Goal: Task Accomplishment & Management: Manage account settings

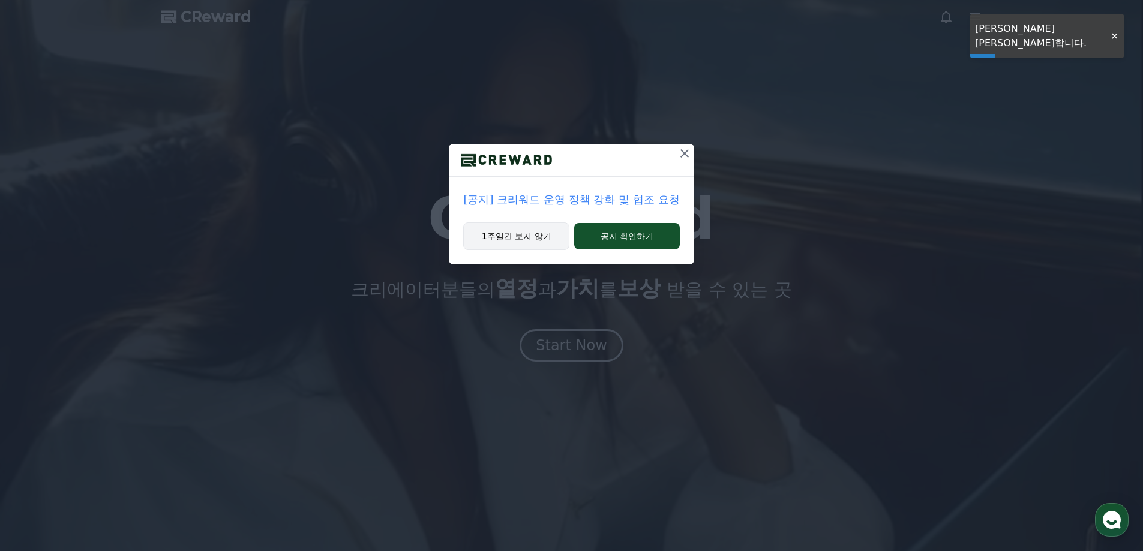
click at [533, 230] on button "1주일간 보지 않기" at bounding box center [516, 237] width 106 height 28
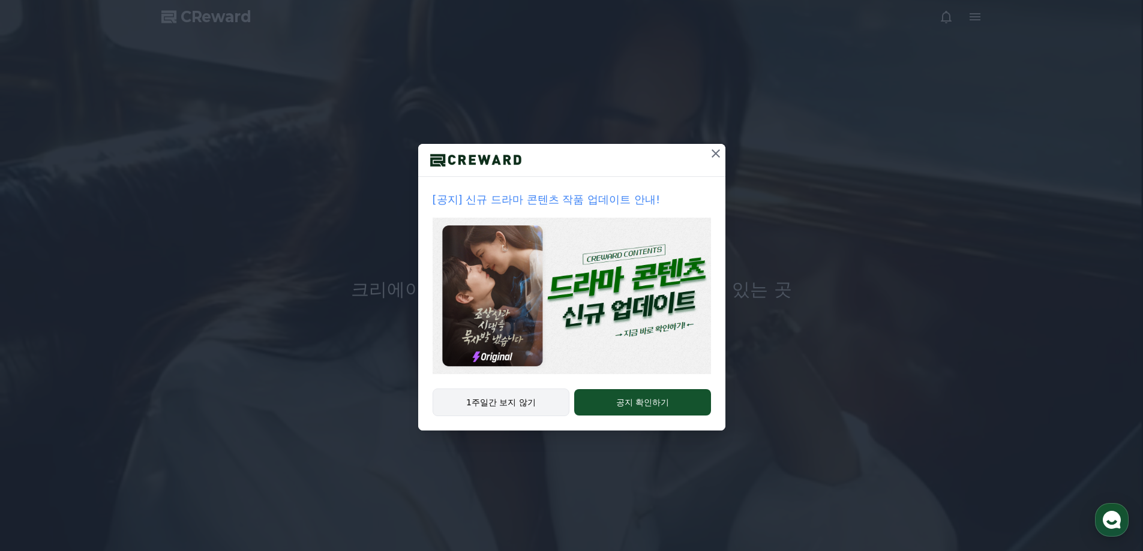
click at [532, 398] on button "1주일간 보지 않기" at bounding box center [501, 403] width 137 height 28
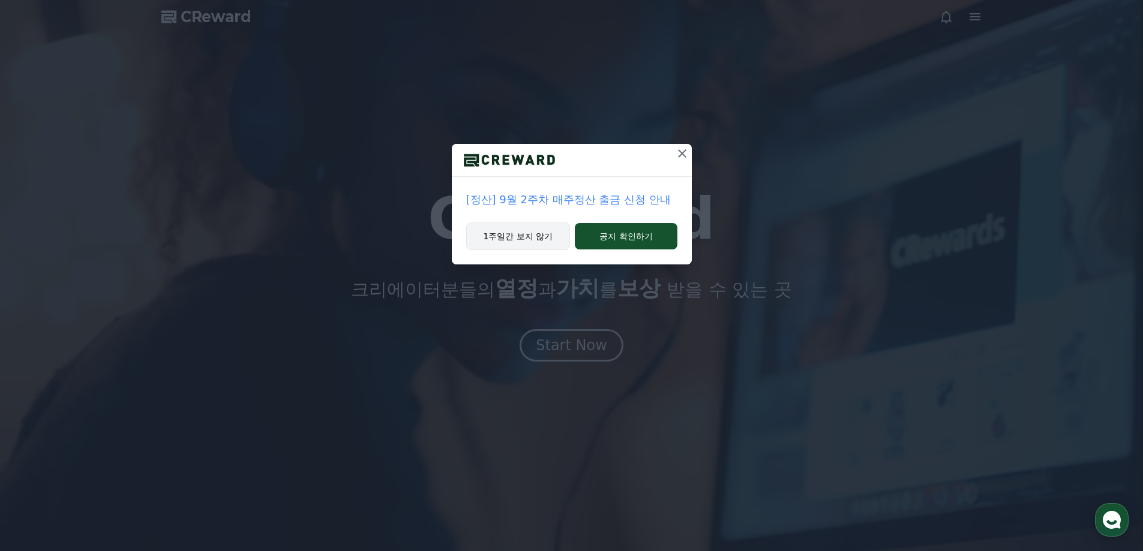
click at [547, 240] on button "1주일간 보지 않기" at bounding box center [518, 237] width 104 height 28
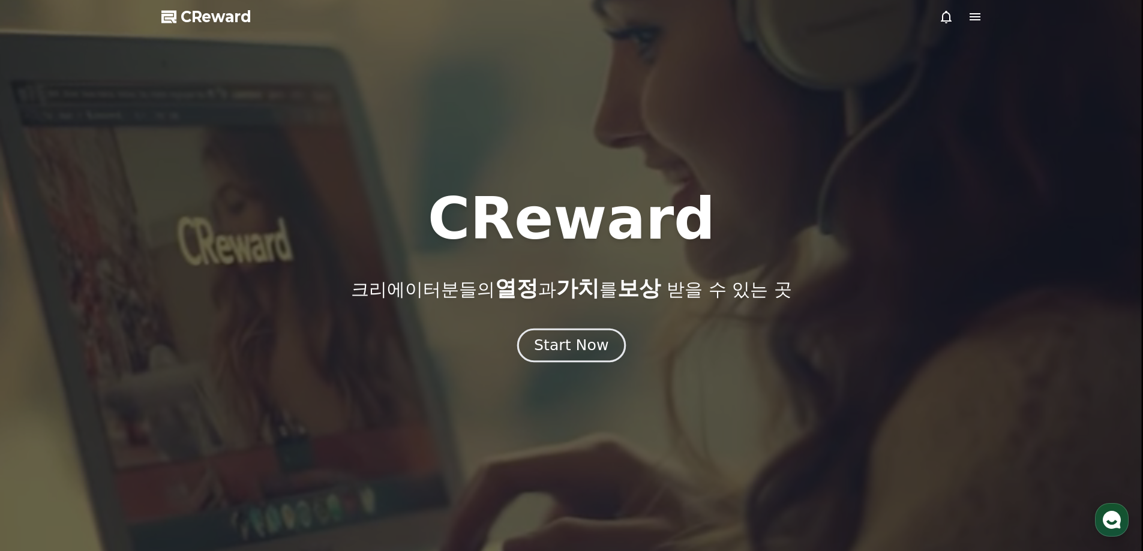
click at [570, 342] on div "Start Now" at bounding box center [571, 345] width 74 height 20
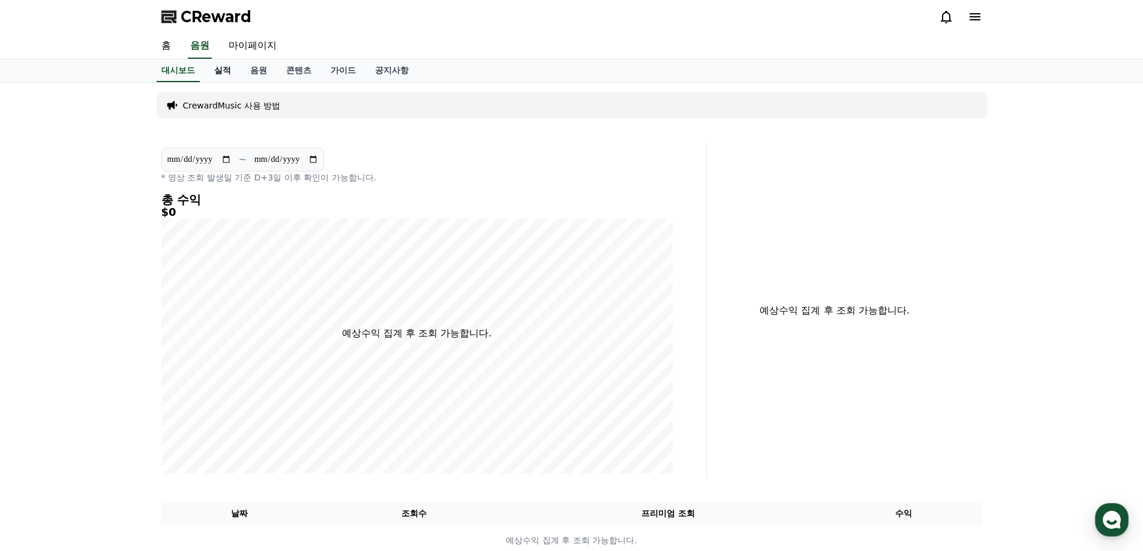
click at [224, 71] on link "실적" at bounding box center [223, 70] width 36 height 23
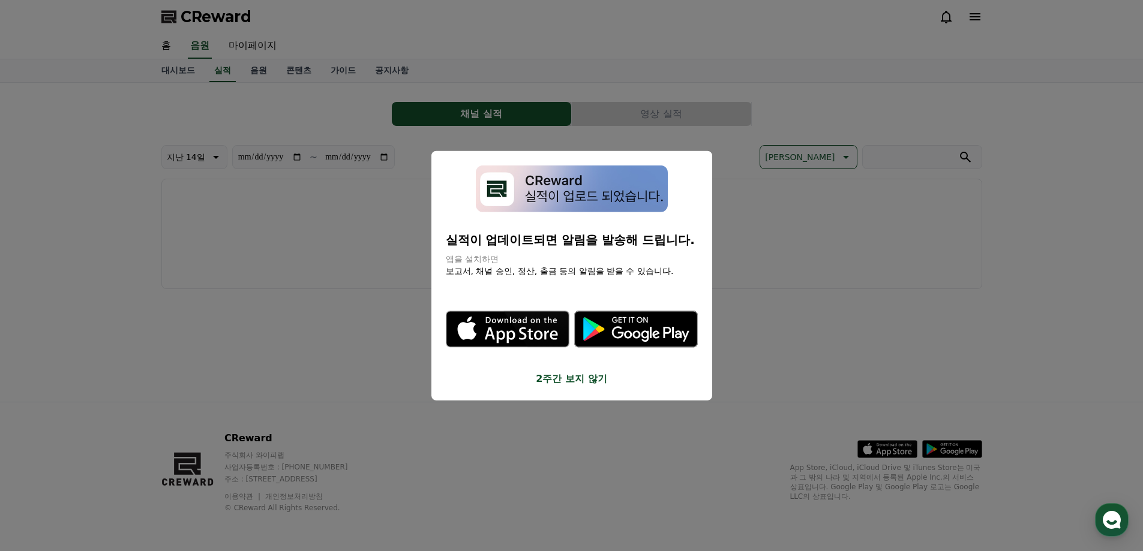
click at [238, 43] on button "close modal" at bounding box center [571, 275] width 1143 height 551
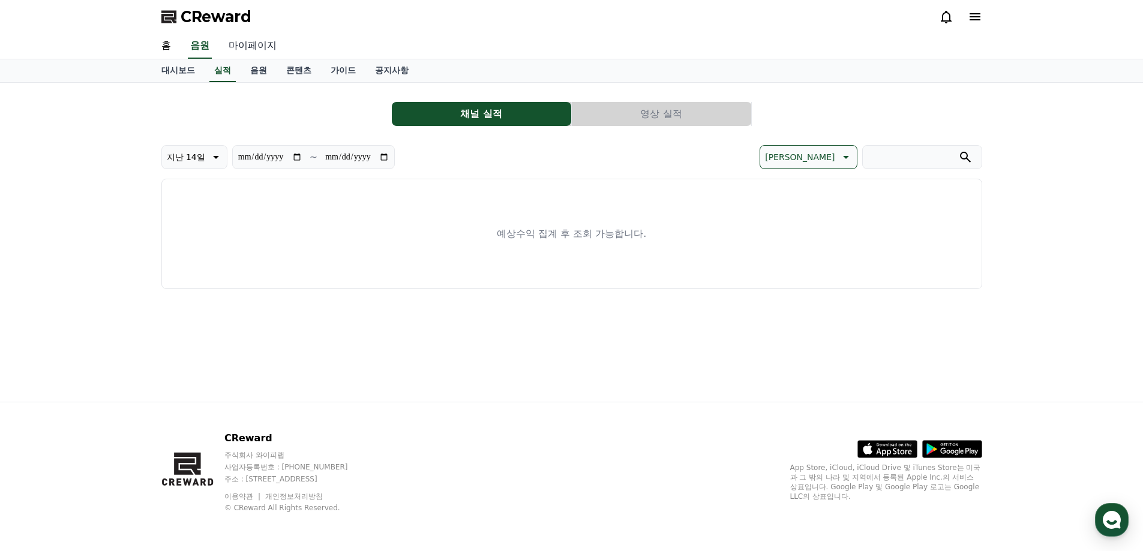
click at [251, 42] on link "마이페이지" at bounding box center [252, 46] width 67 height 25
select select "**********"
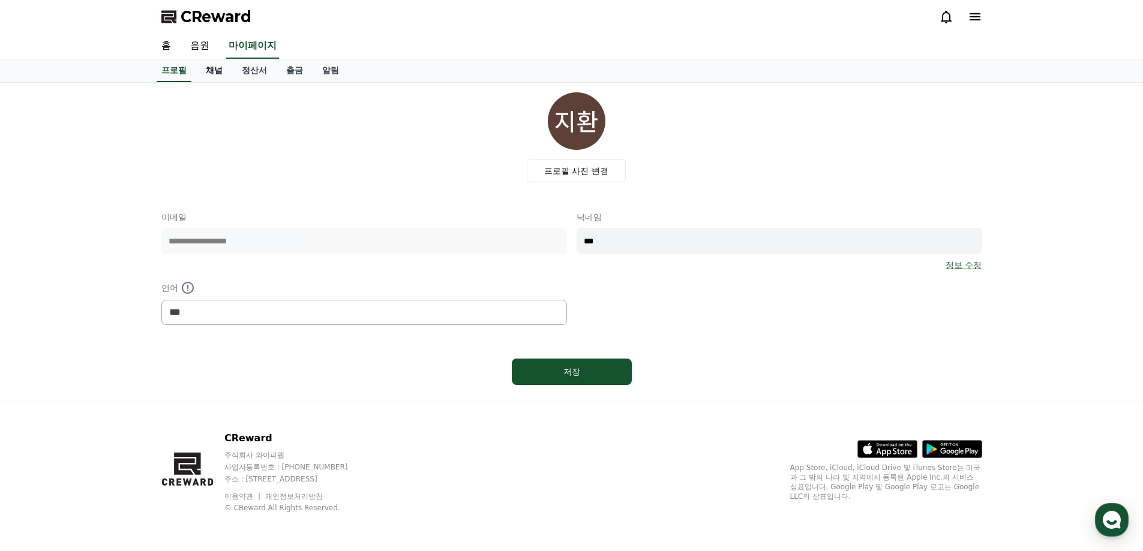
click at [216, 59] on link "채널" at bounding box center [214, 70] width 36 height 23
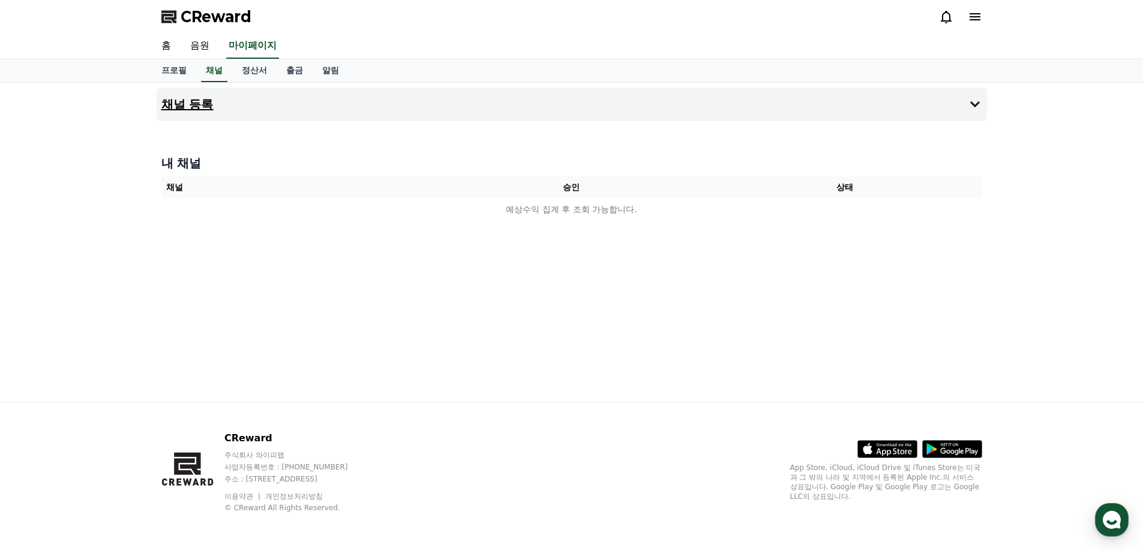
click at [227, 104] on button "채널 등록" at bounding box center [572, 105] width 830 height 34
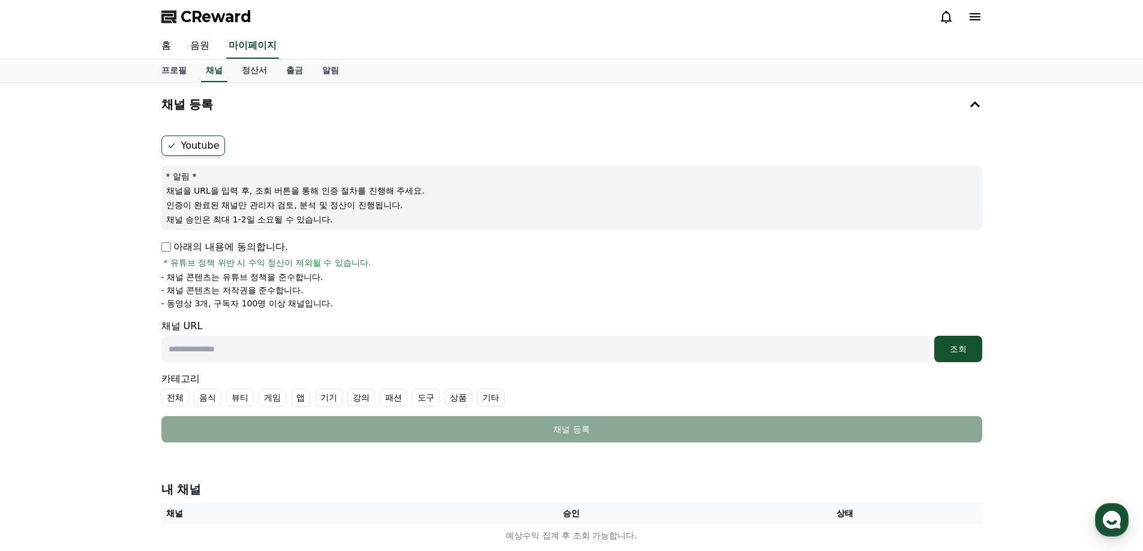
click at [199, 146] on label "Youtube" at bounding box center [193, 146] width 64 height 20
click at [284, 355] on input "text" at bounding box center [545, 349] width 768 height 26
paste input "**********"
type input "**********"
click at [967, 353] on div "조회" at bounding box center [958, 349] width 38 height 12
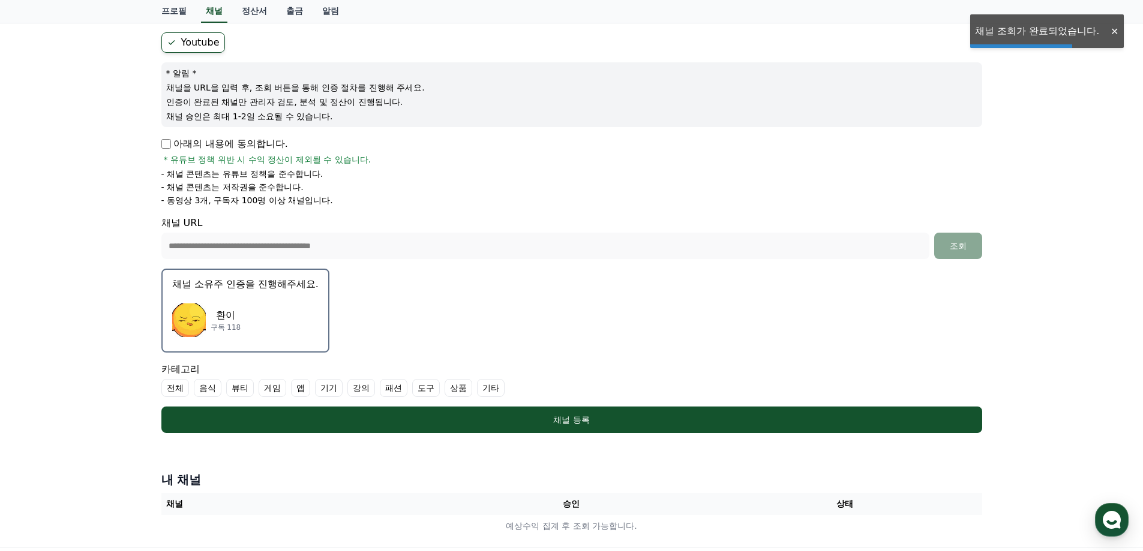
scroll to position [120, 0]
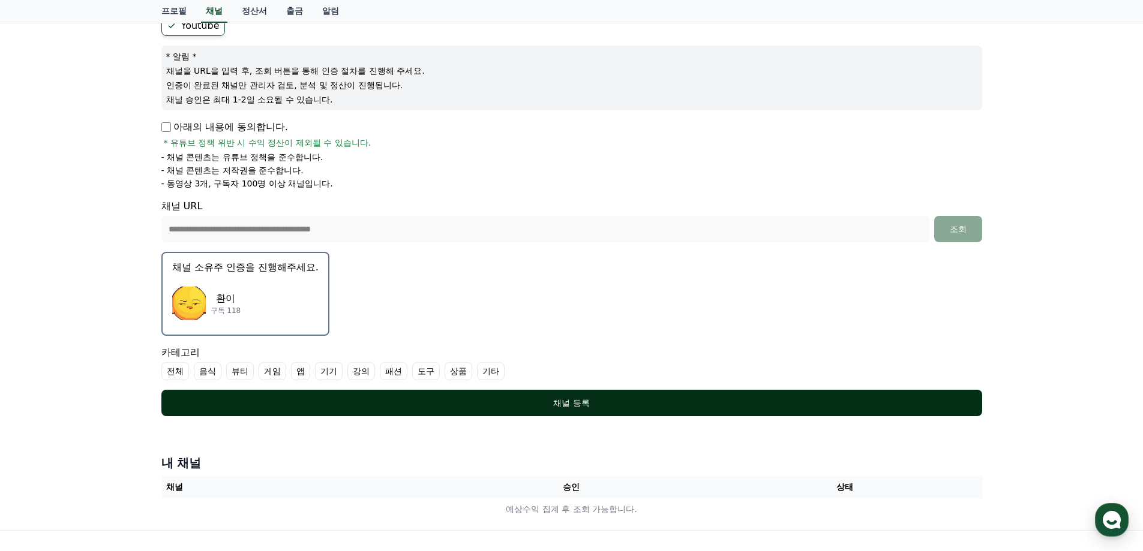
click at [572, 406] on div "채널 등록" at bounding box center [571, 403] width 773 height 12
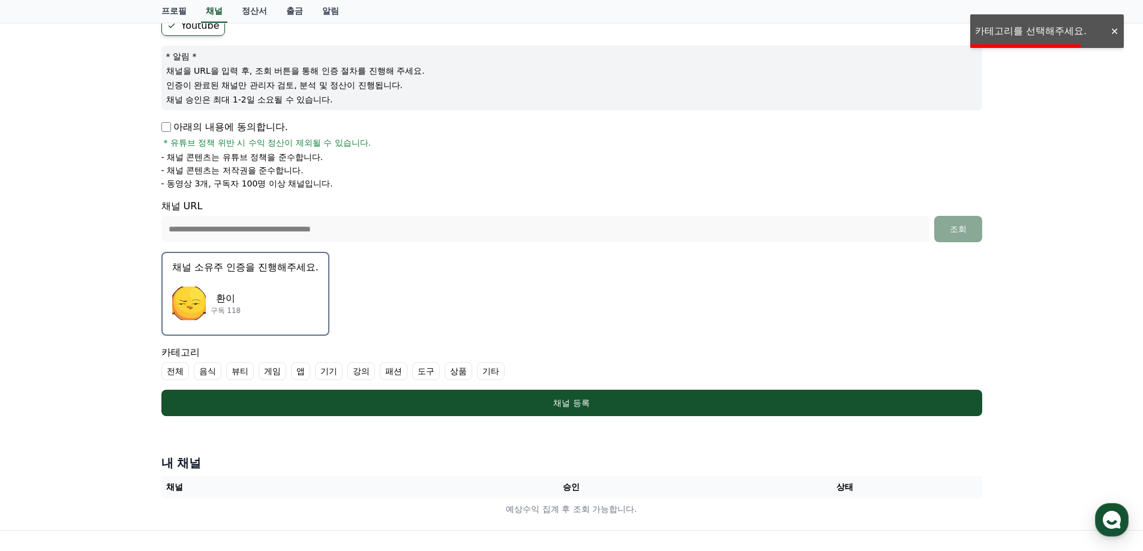
click at [271, 367] on label "게임" at bounding box center [273, 371] width 28 height 18
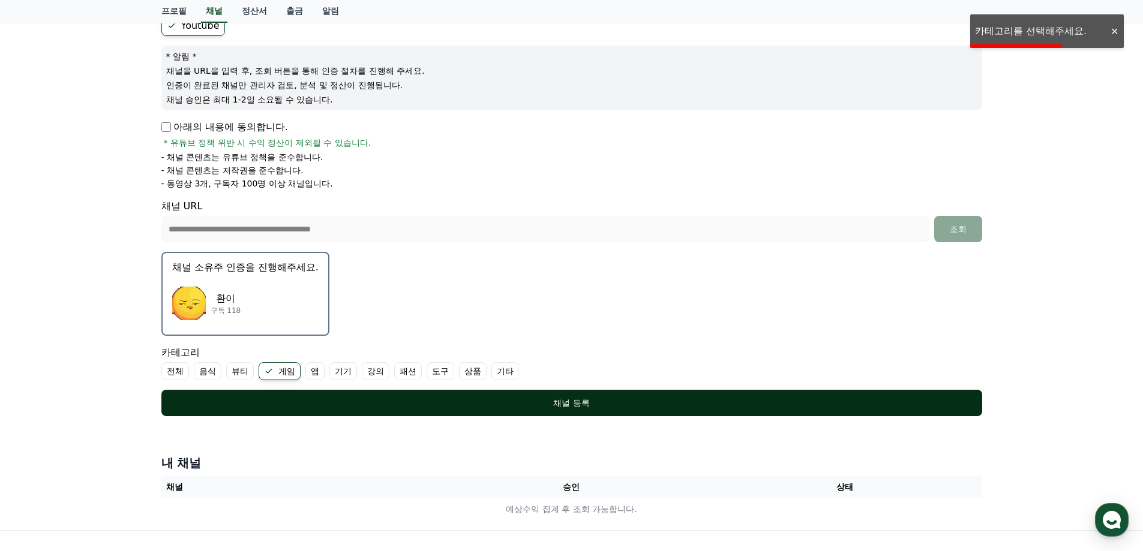
click at [360, 400] on div "채널 등록" at bounding box center [571, 403] width 773 height 12
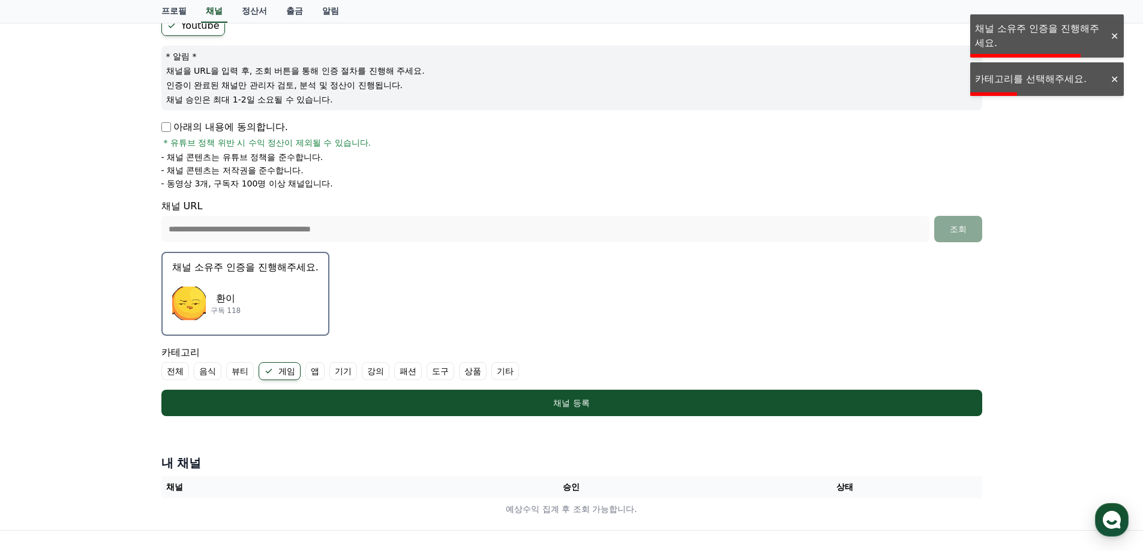
click at [287, 285] on div "환이 구독 118" at bounding box center [245, 304] width 146 height 48
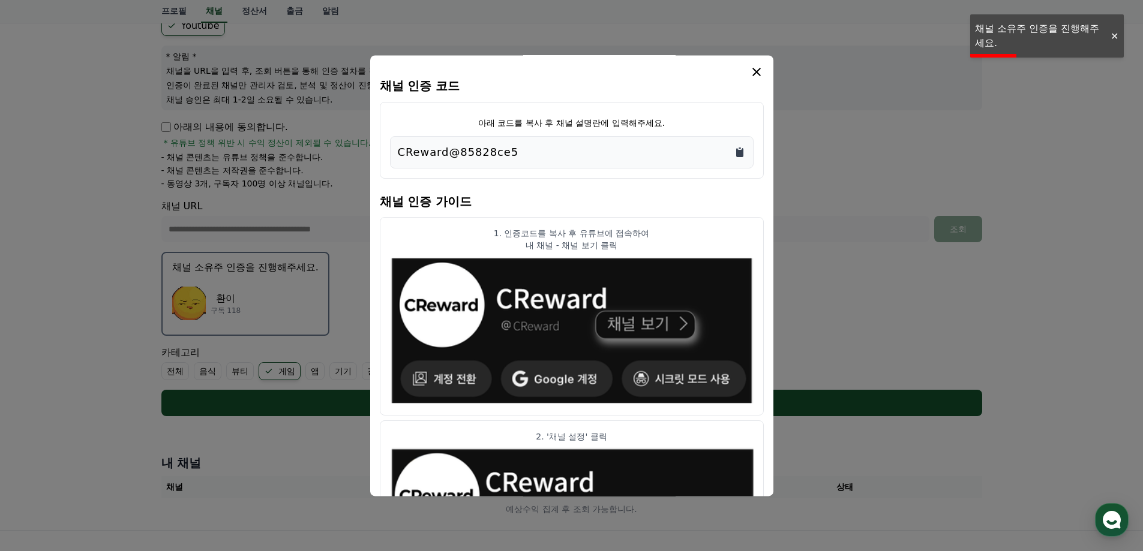
click at [737, 149] on icon "Copy to clipboard" at bounding box center [740, 152] width 12 height 12
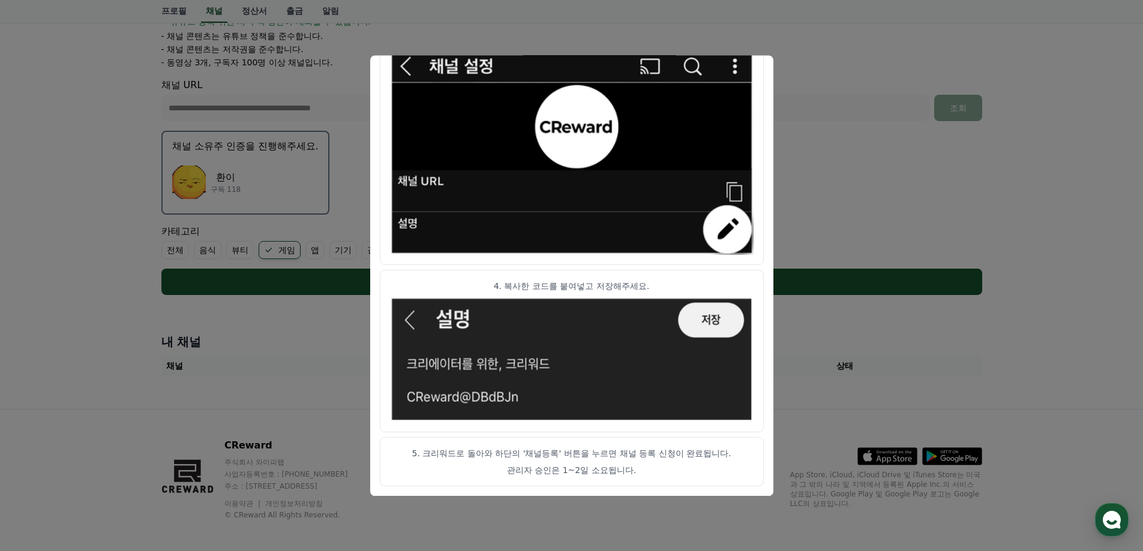
scroll to position [248, 0]
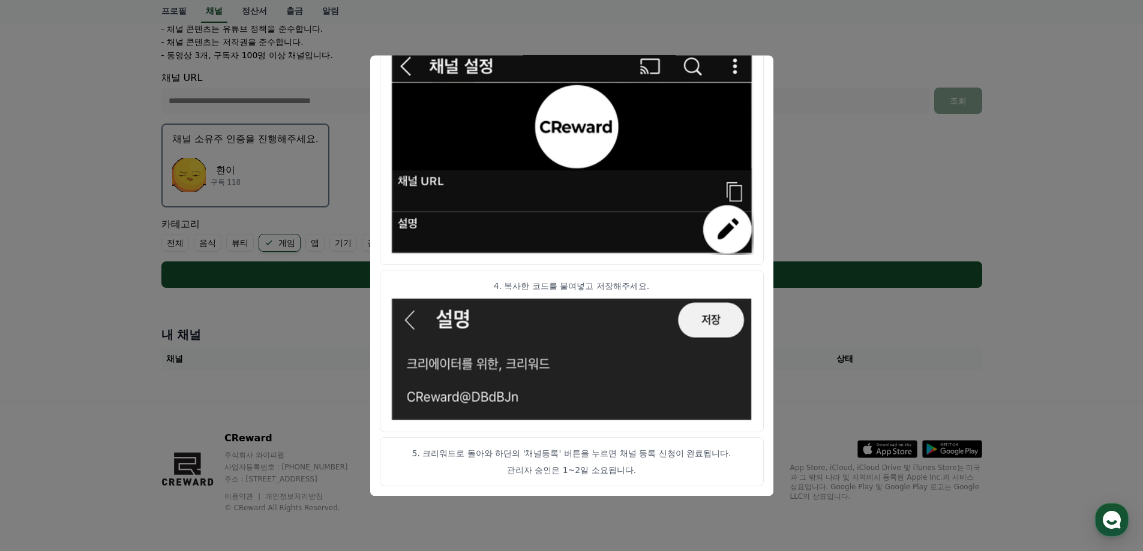
click at [335, 300] on button "close modal" at bounding box center [571, 275] width 1143 height 551
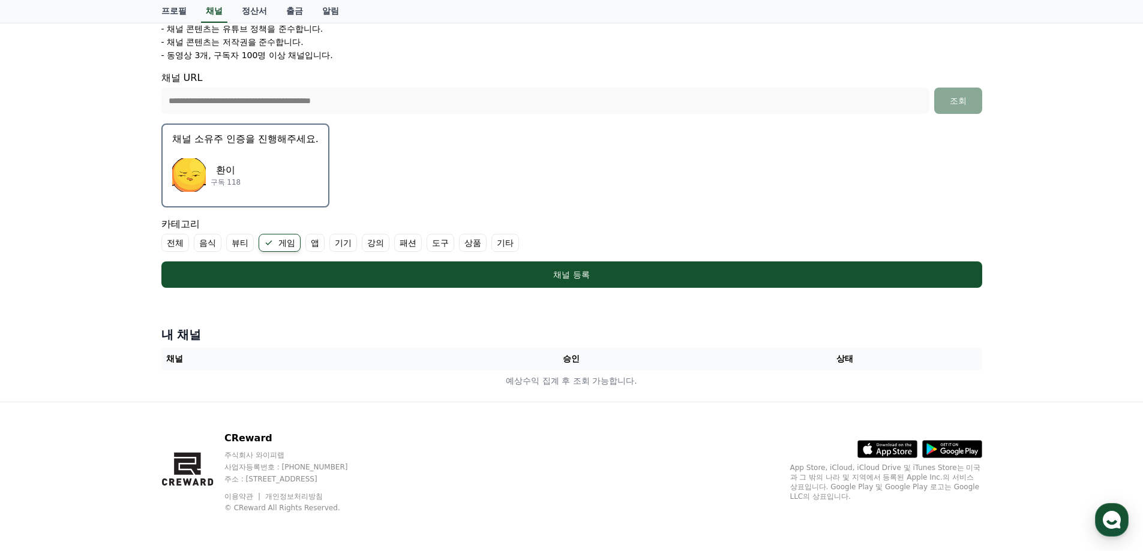
click at [298, 168] on div "환이 구독 118" at bounding box center [245, 175] width 146 height 48
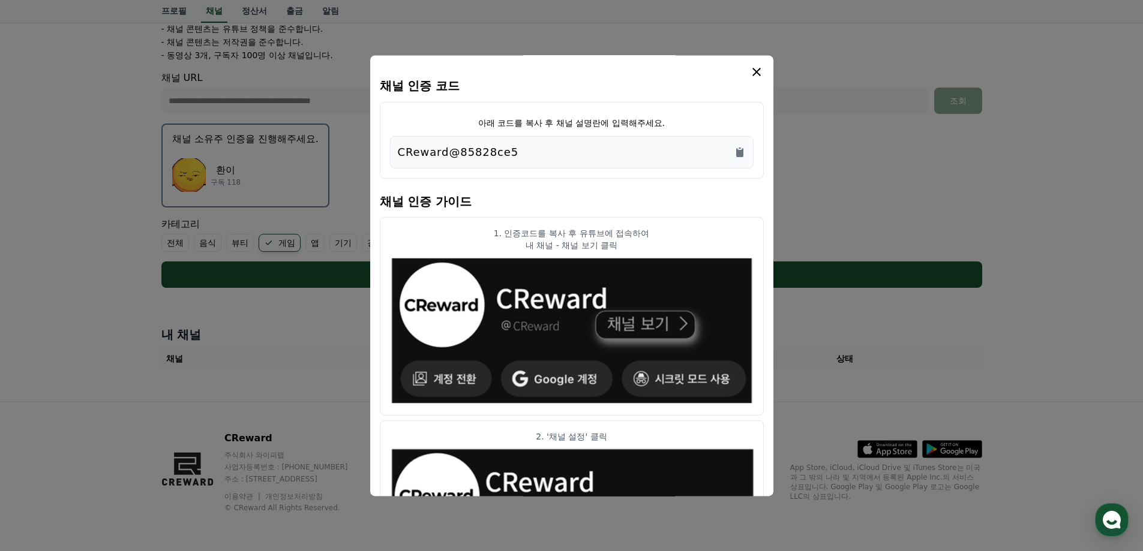
click at [754, 74] on icon "modal" at bounding box center [756, 72] width 8 height 8
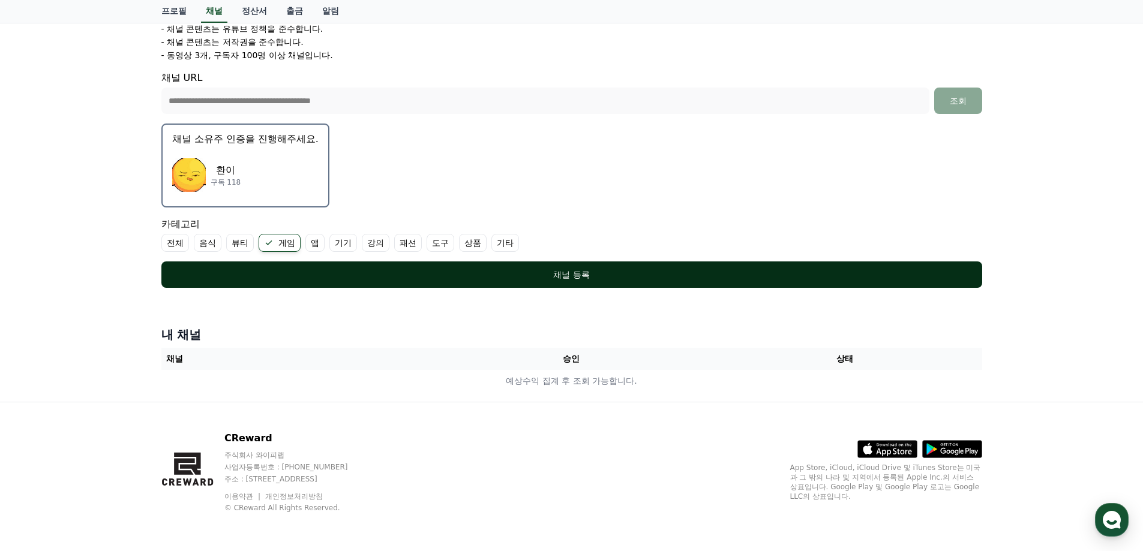
click at [571, 275] on div "채널 등록" at bounding box center [571, 275] width 773 height 12
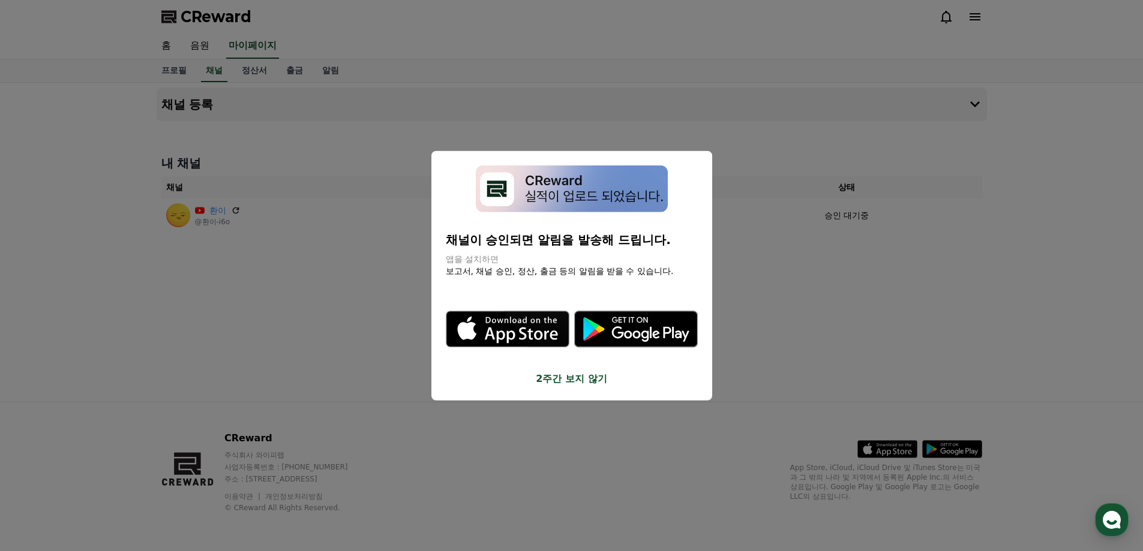
click at [815, 221] on button "close modal" at bounding box center [571, 275] width 1143 height 551
